Goal: Navigation & Orientation: Understand site structure

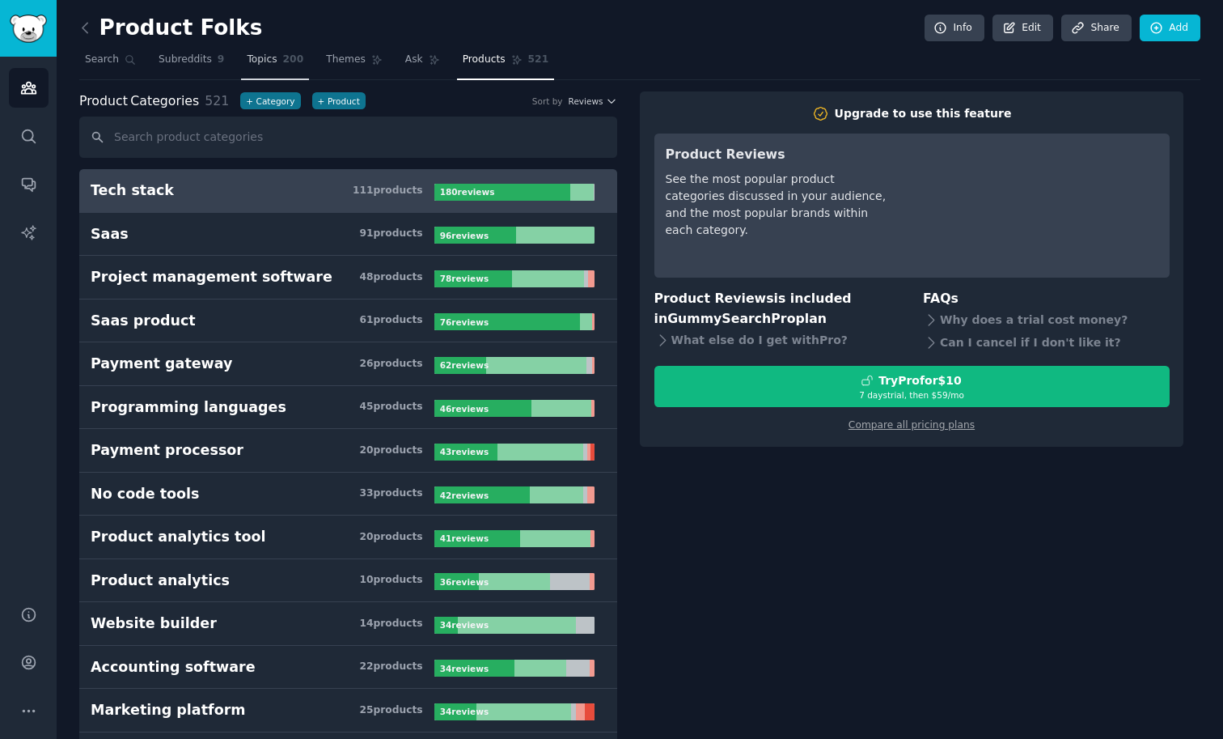
click at [253, 58] on span "Topics" at bounding box center [262, 60] width 30 height 15
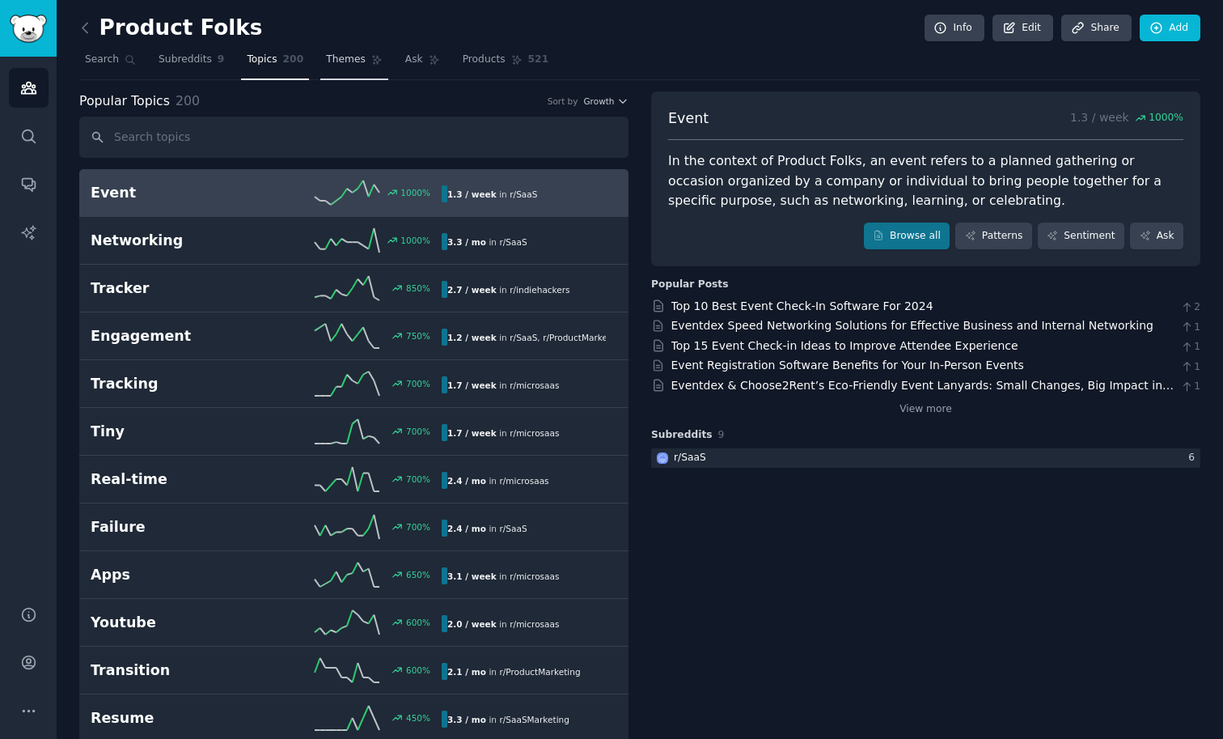
click at [363, 56] on link "Themes" at bounding box center [354, 63] width 68 height 33
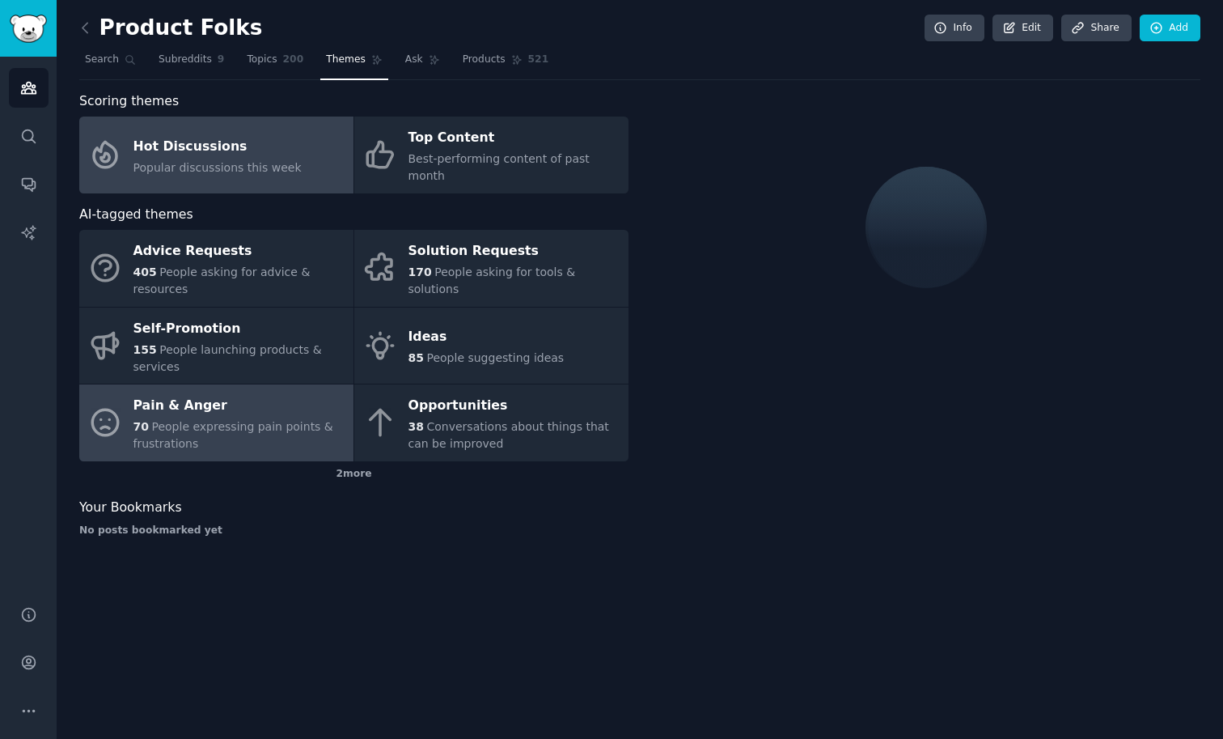
click at [216, 393] on div "Pain & Anger" at bounding box center [240, 406] width 212 height 26
